Goal: Find specific page/section: Find specific page/section

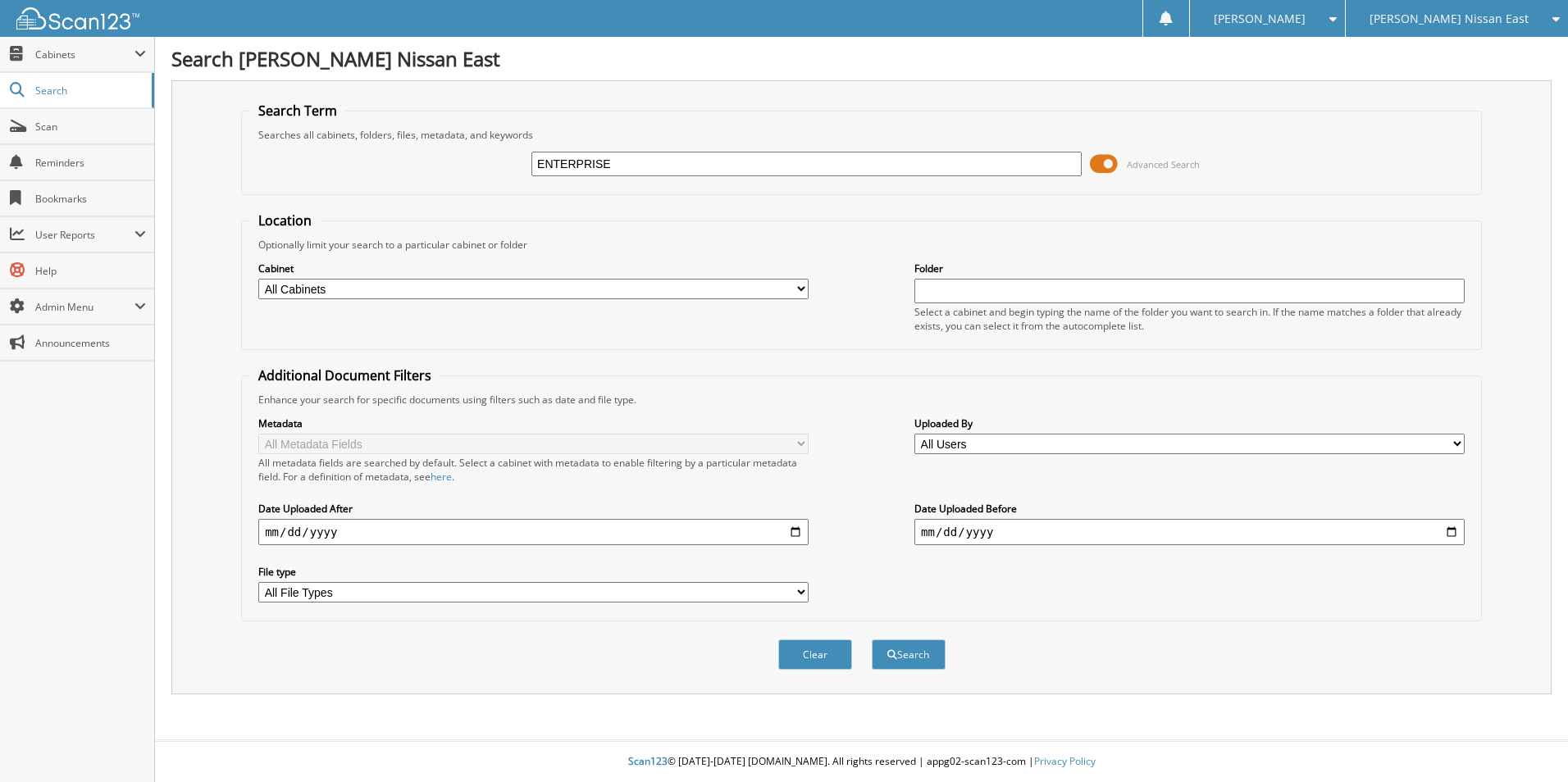
type input "ENTERPRISE FM TRUST"
click at [871, 640] on button "Search" at bounding box center [908, 654] width 74 height 30
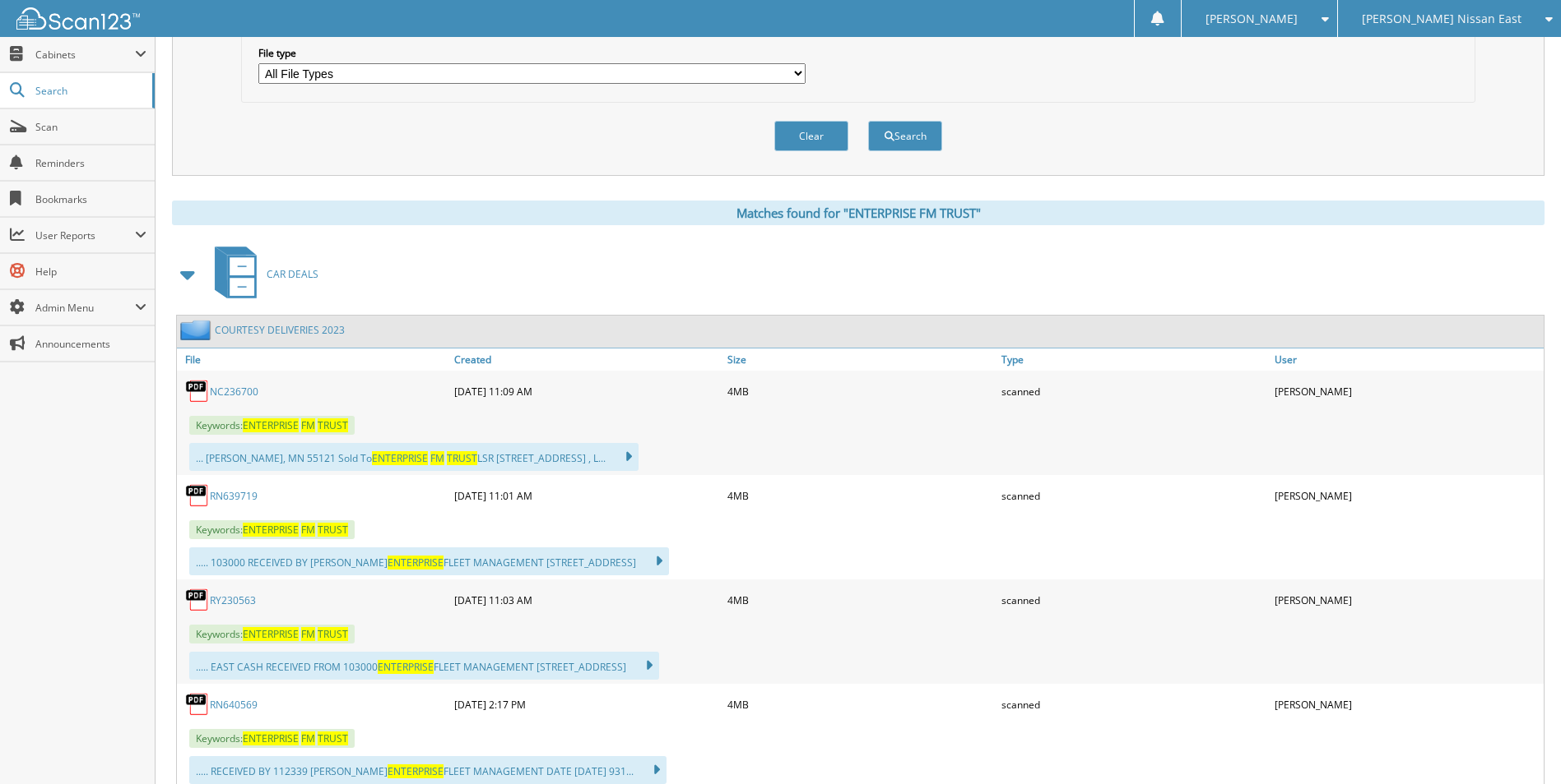
scroll to position [658, 0]
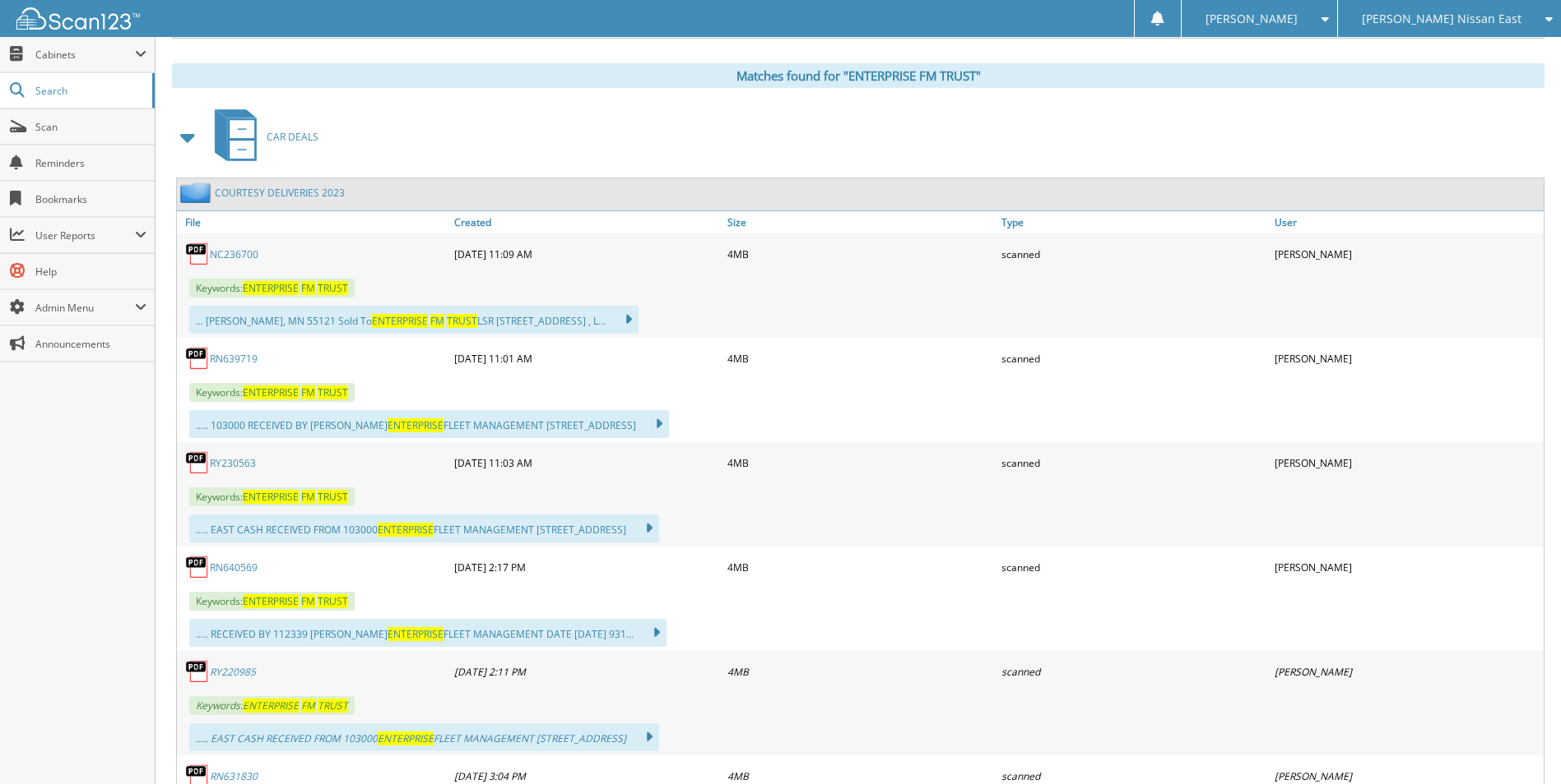
click at [223, 253] on link "NC236700" at bounding box center [234, 254] width 48 height 14
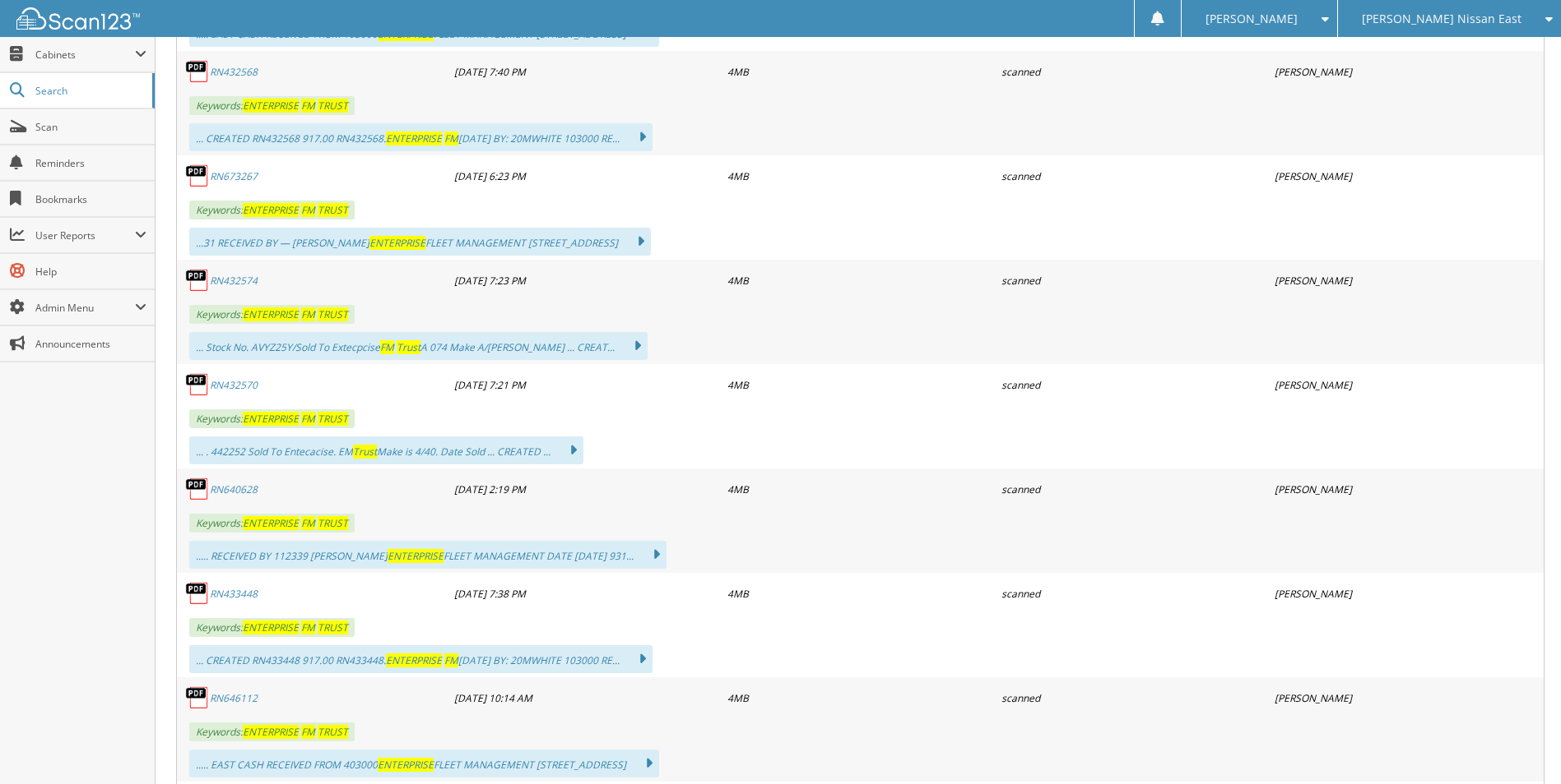
scroll to position [12499, 0]
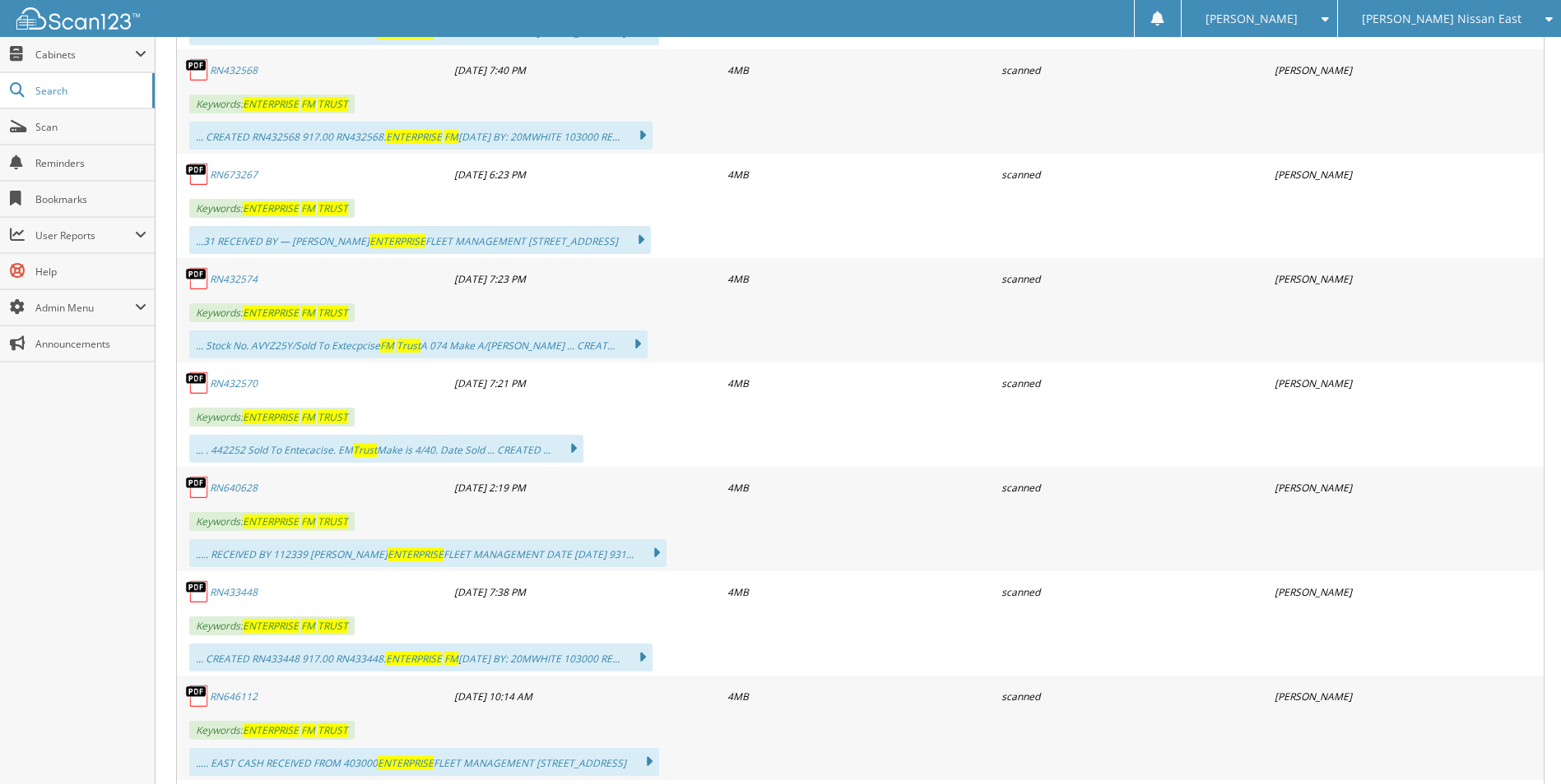
click at [232, 593] on link "RN433448" at bounding box center [234, 592] width 47 height 14
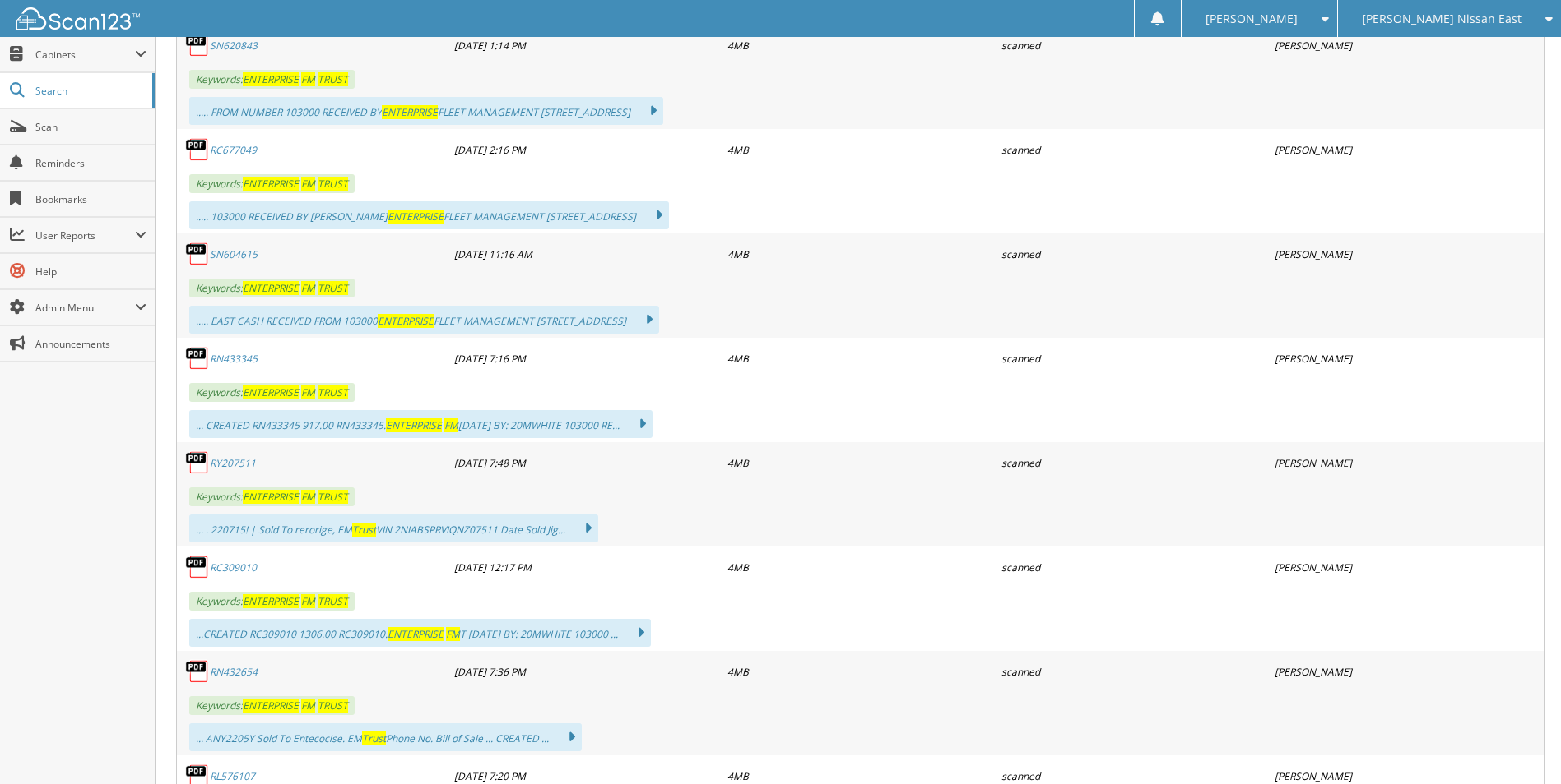
scroll to position [13485, 0]
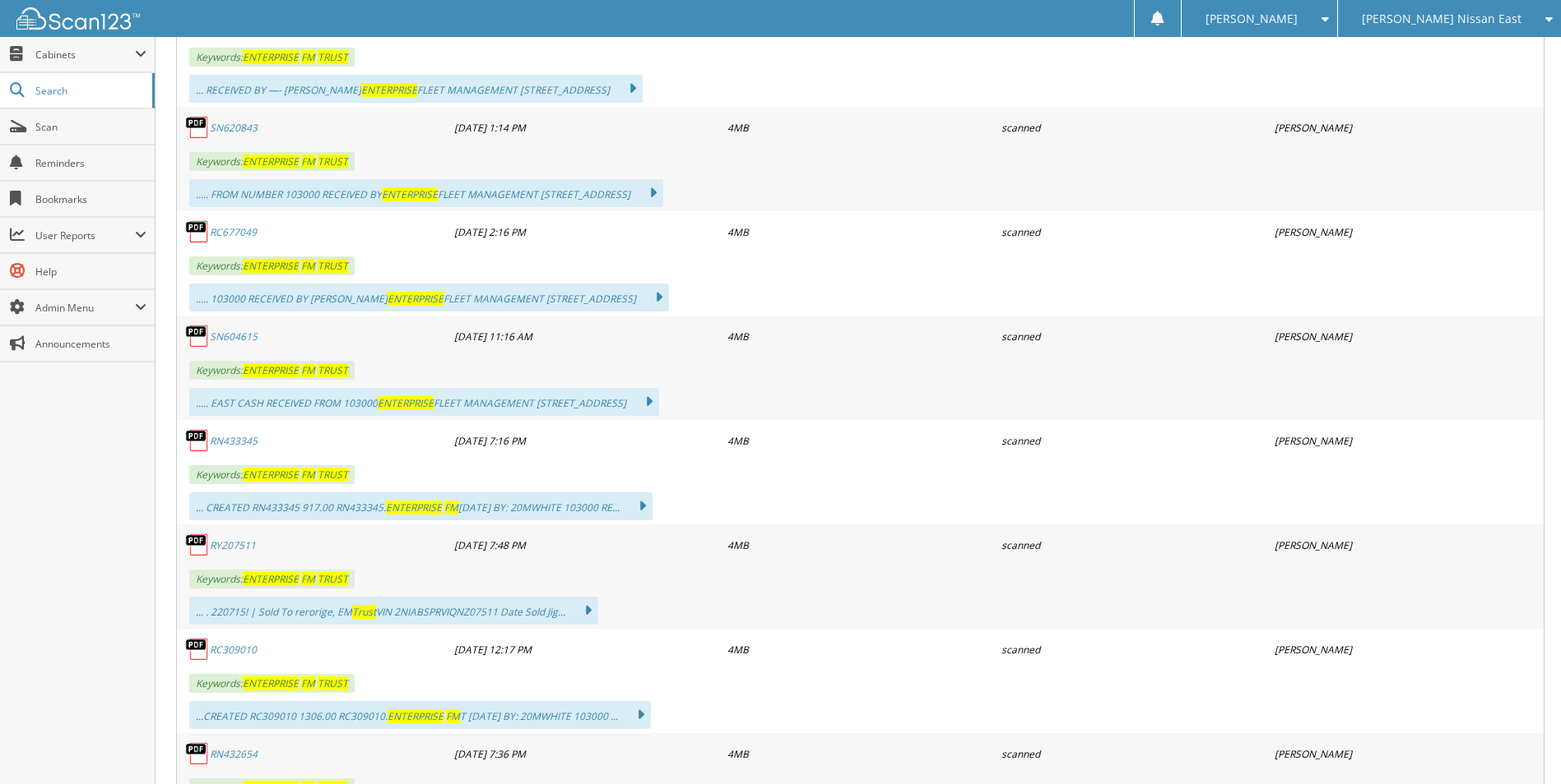
click at [229, 335] on link "SN604615" at bounding box center [234, 337] width 47 height 14
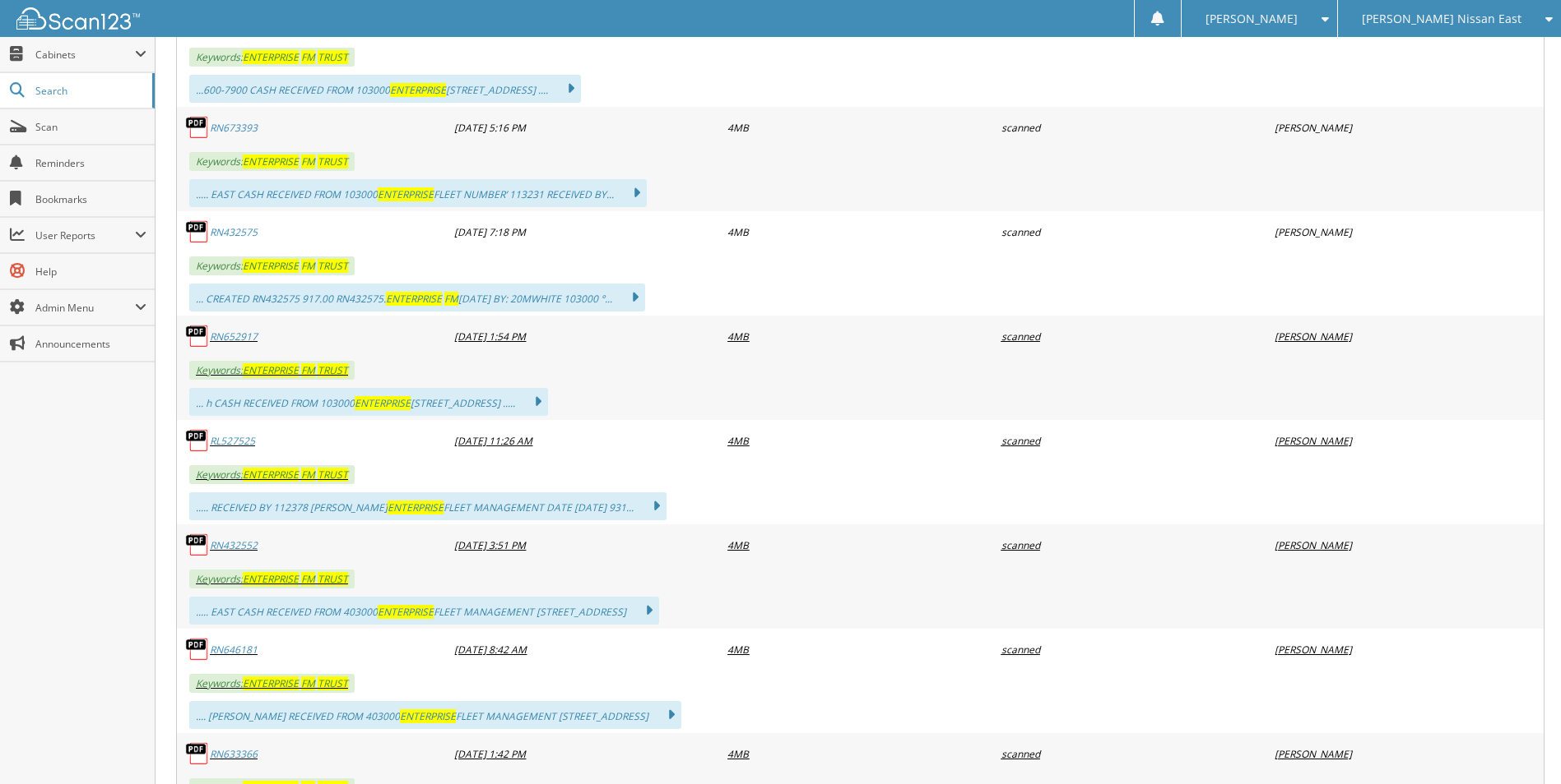
scroll to position [14800, 0]
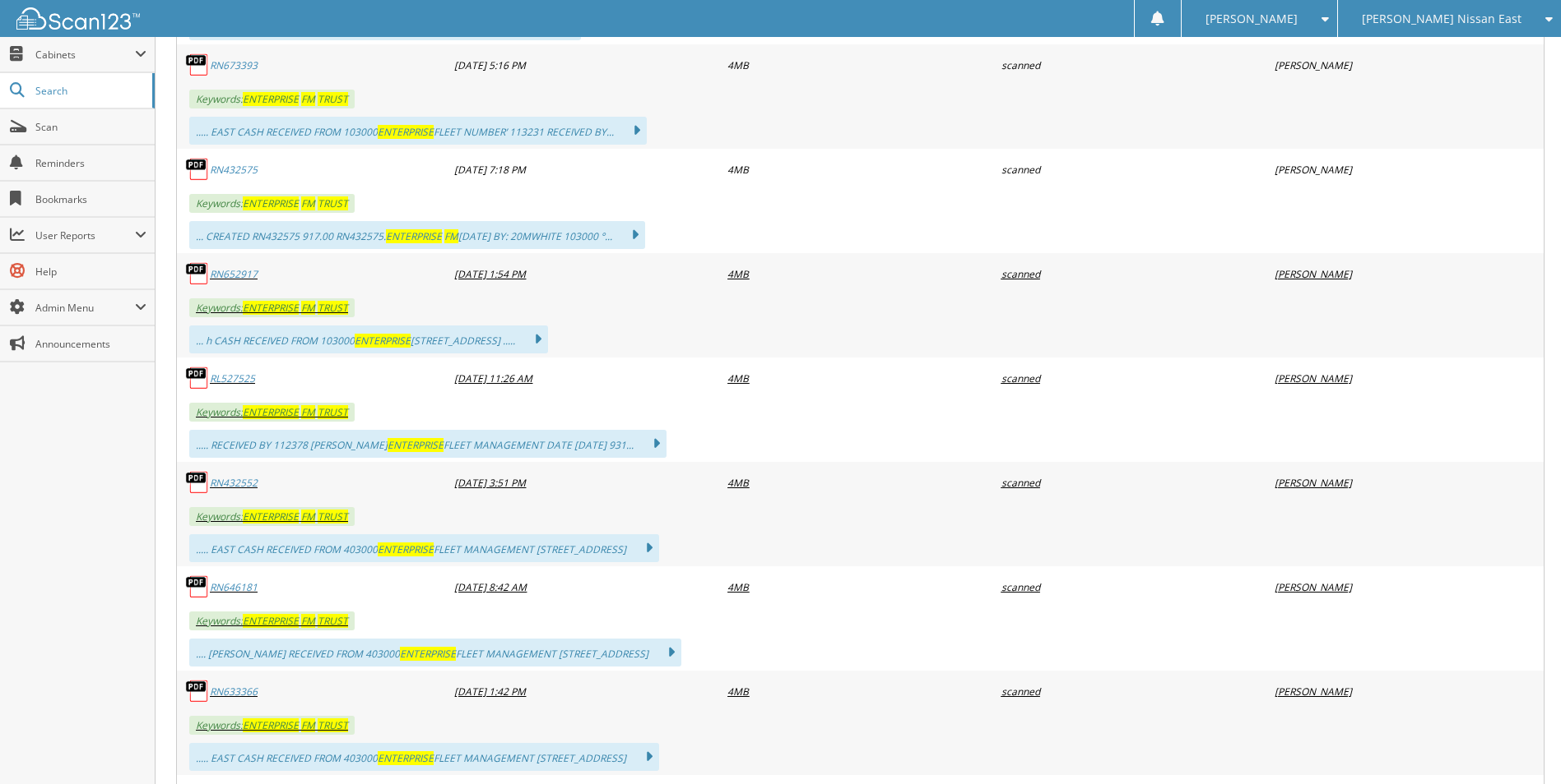
click at [227, 272] on link "RN652917" at bounding box center [234, 274] width 47 height 14
click at [236, 599] on div "RN646181" at bounding box center [312, 586] width 273 height 33
click at [241, 581] on link "RN646181" at bounding box center [234, 587] width 47 height 14
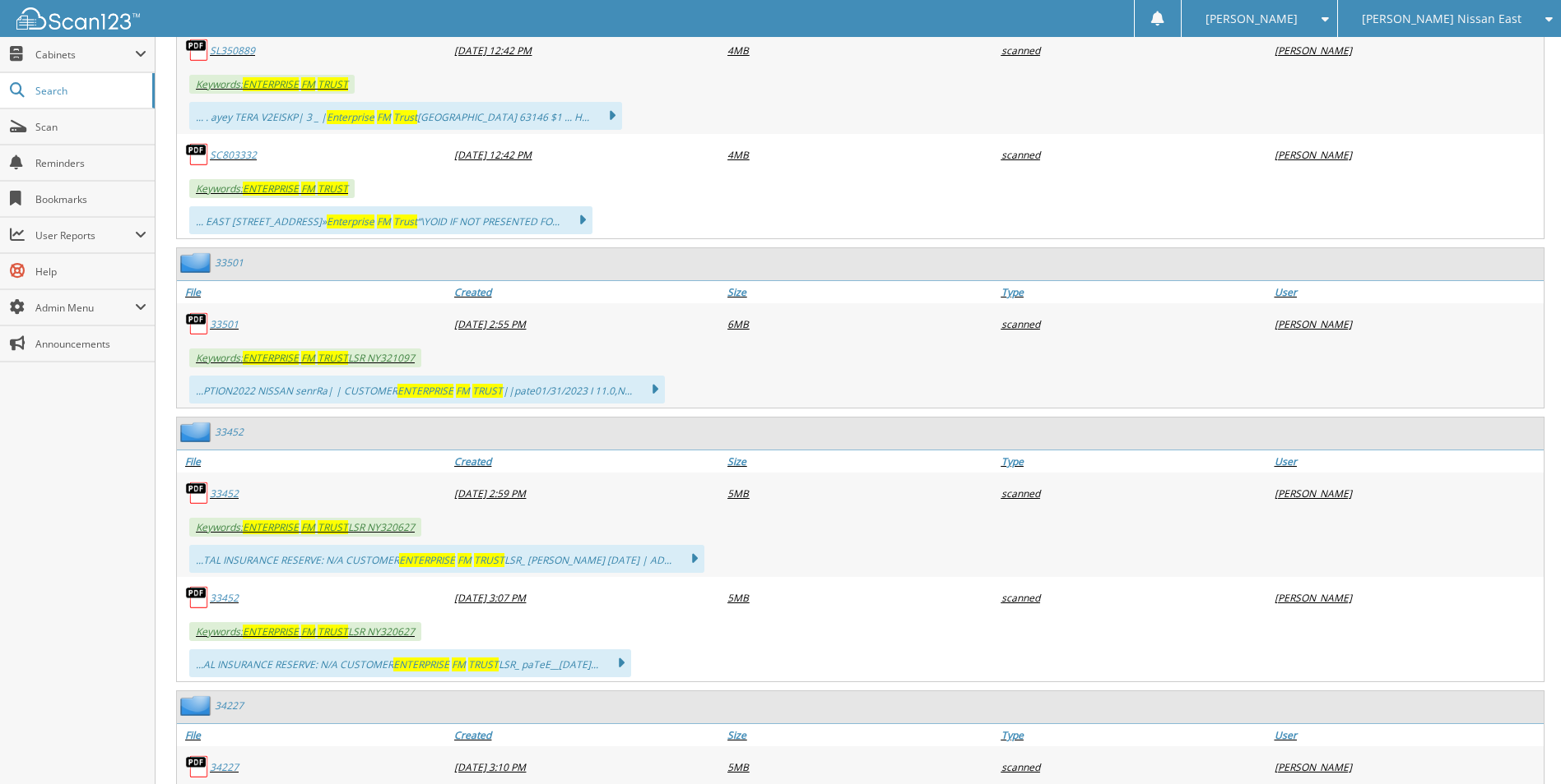
scroll to position [29107, 0]
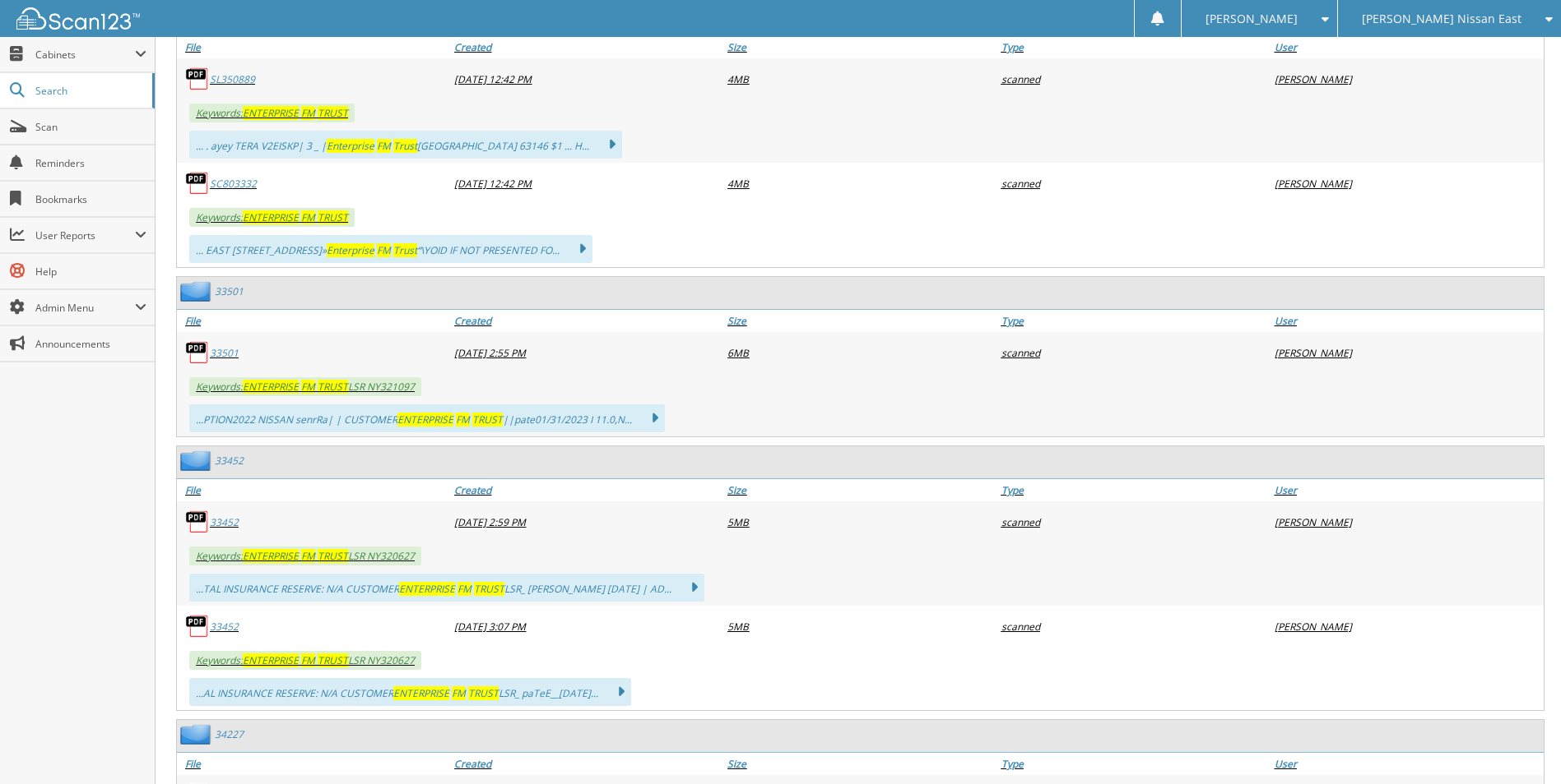
click at [223, 352] on link "33501" at bounding box center [224, 353] width 29 height 14
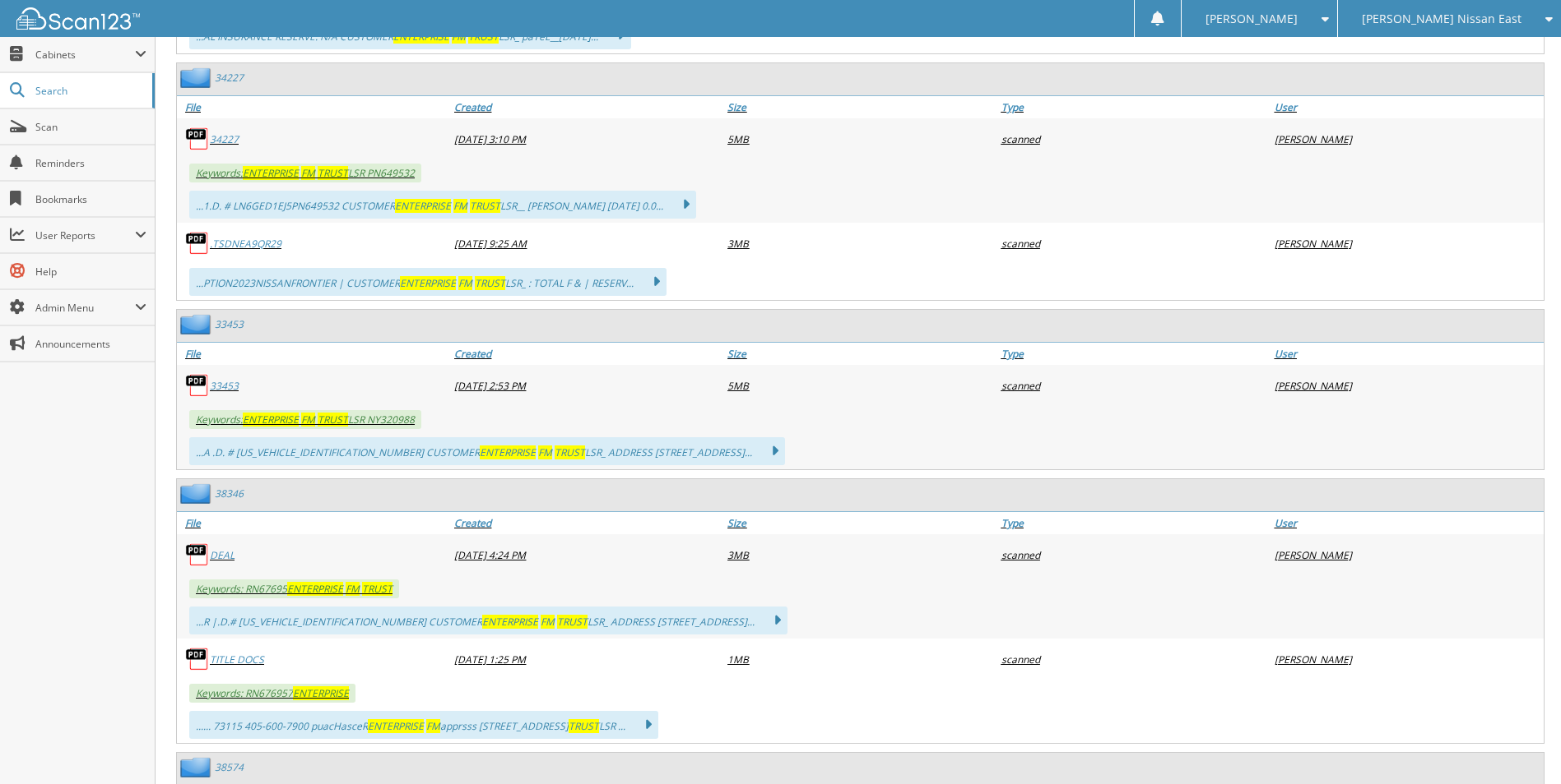
scroll to position [29765, 0]
click at [50, 125] on span "Scan" at bounding box center [91, 127] width 111 height 14
